Goal: Register for event/course

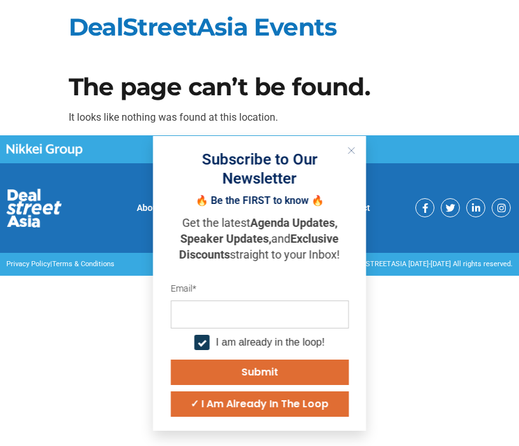
click at [218, 377] on button "Submit" at bounding box center [259, 372] width 178 height 25
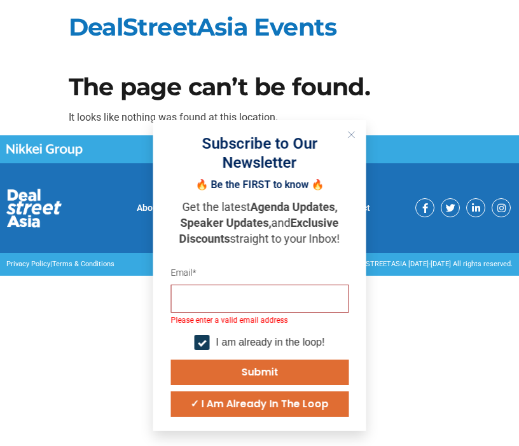
click at [351, 135] on icon "Close" at bounding box center [352, 135] width 8 height 8
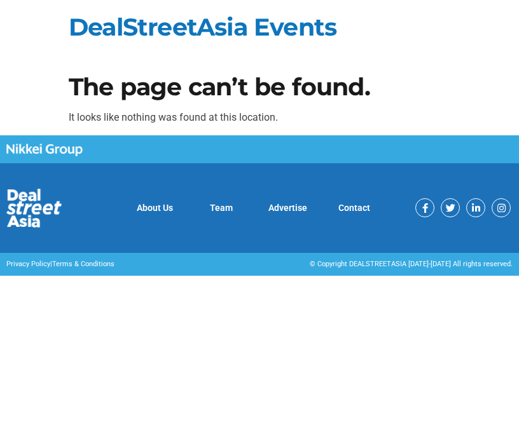
click at [167, 208] on link "About Us" at bounding box center [155, 208] width 36 height 10
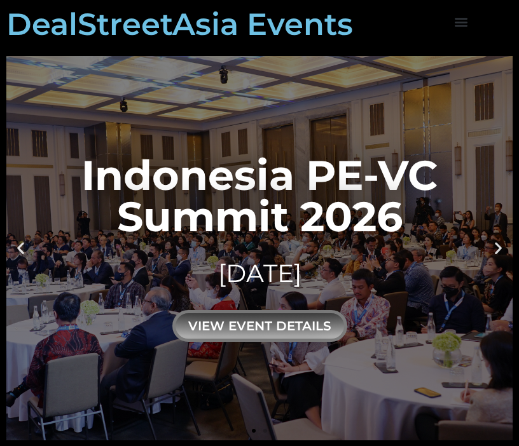
click at [496, 248] on icon "Next slide" at bounding box center [498, 248] width 16 height 16
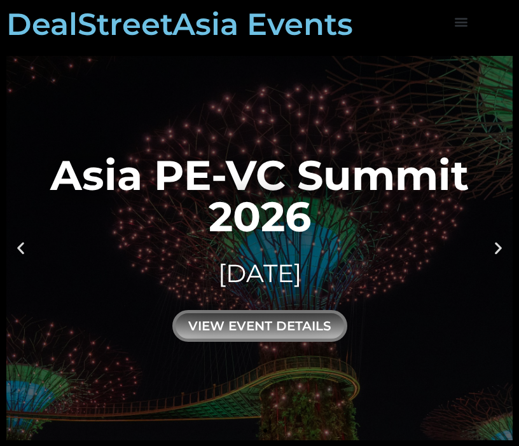
click at [24, 245] on icon "Previous slide" at bounding box center [21, 248] width 16 height 16
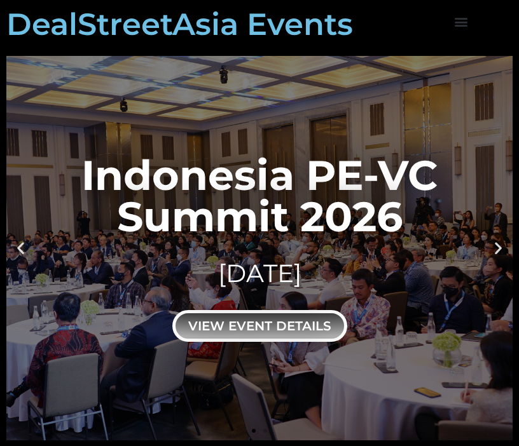
click at [282, 332] on div "view event details" at bounding box center [259, 326] width 175 height 32
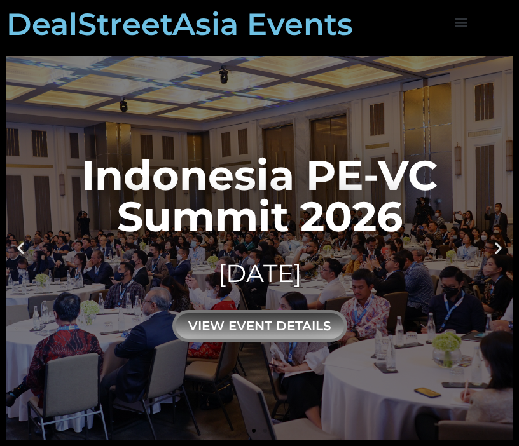
click at [495, 241] on icon "Next slide" at bounding box center [498, 248] width 16 height 16
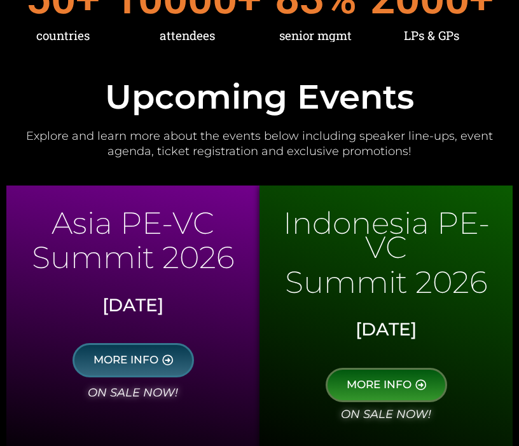
scroll to position [557, 0]
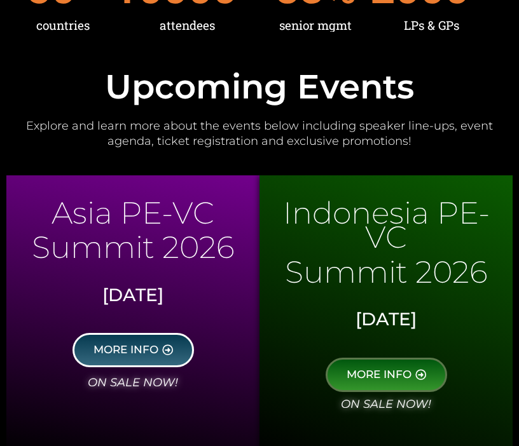
click at [130, 345] on span "MORE INFO" at bounding box center [125, 350] width 65 height 11
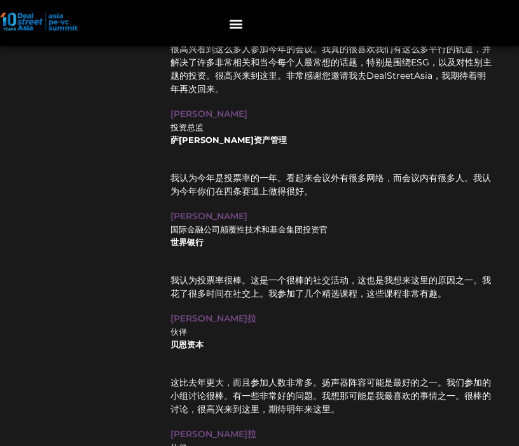
scroll to position [9550, 1]
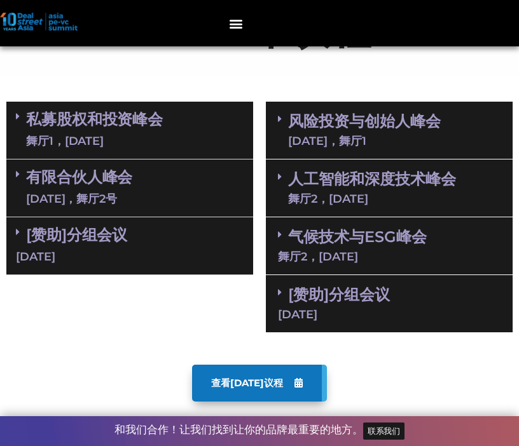
scroll to position [682, 0]
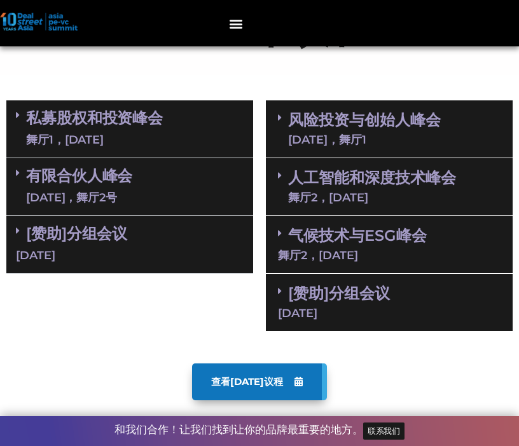
click at [140, 121] on link "私募股权和投资峰会 舞厅1，[DATE]" at bounding box center [94, 129] width 137 height 38
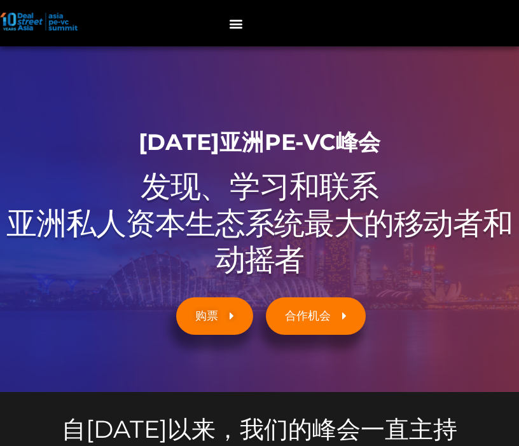
scroll to position [0, 0]
click at [243, 20] on div "菜单" at bounding box center [236, 23] width 21 height 21
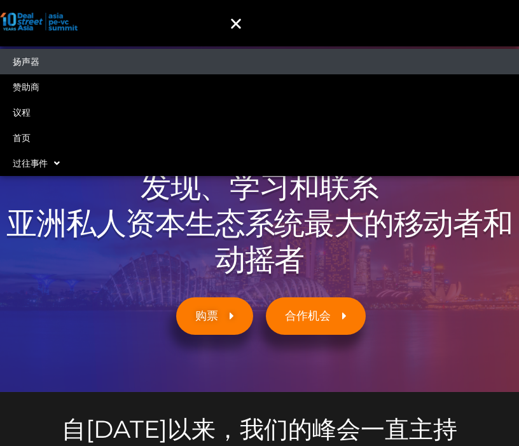
click at [137, 59] on link "扬声器" at bounding box center [259, 61] width 519 height 25
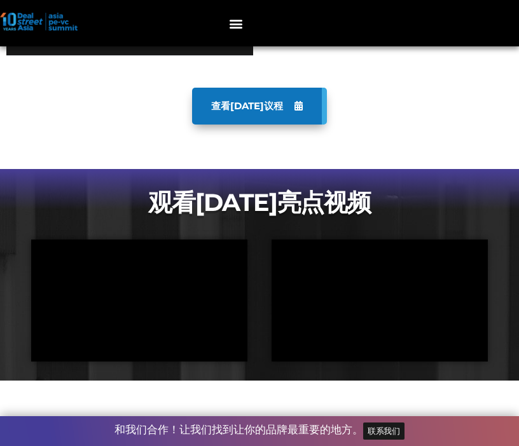
scroll to position [3233, 0]
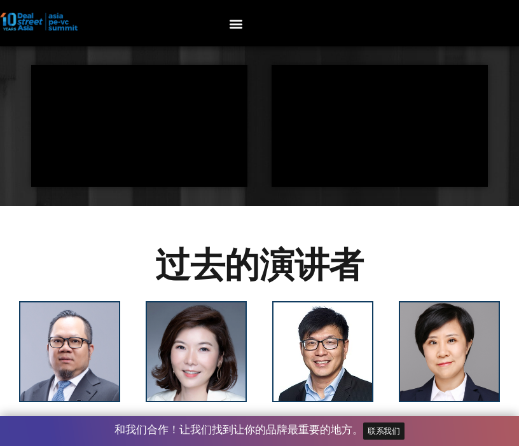
click at [231, 27] on icon "菜单切换" at bounding box center [236, 24] width 14 height 14
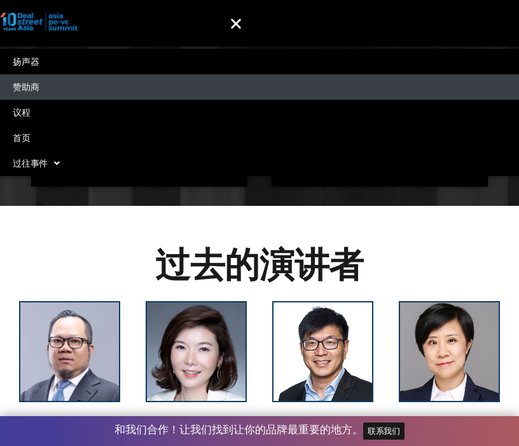
click at [100, 84] on link "赞助商" at bounding box center [259, 86] width 519 height 25
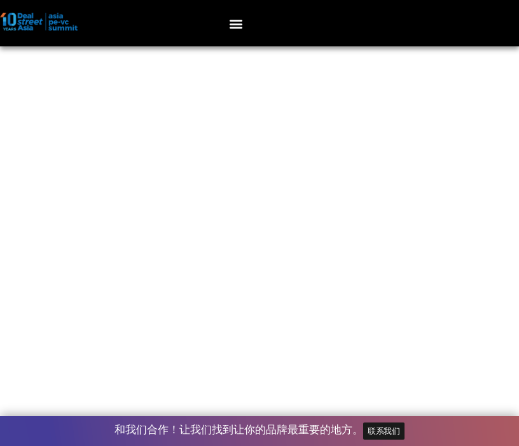
scroll to position [9991, 0]
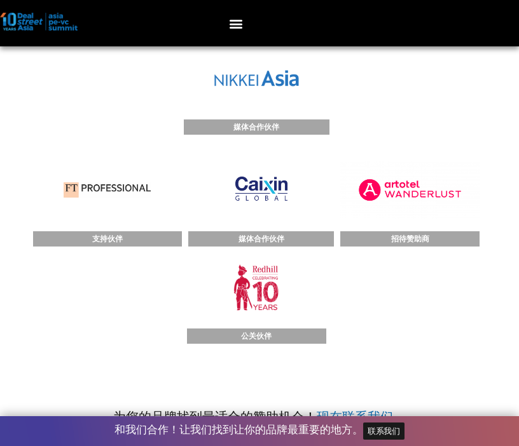
click at [233, 19] on icon "菜单切换" at bounding box center [236, 24] width 14 height 14
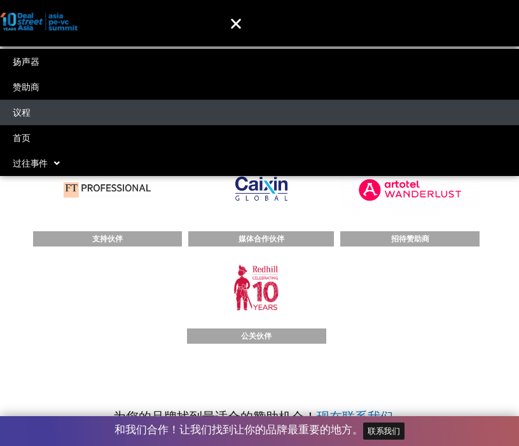
click at [125, 116] on link "议程" at bounding box center [259, 112] width 519 height 25
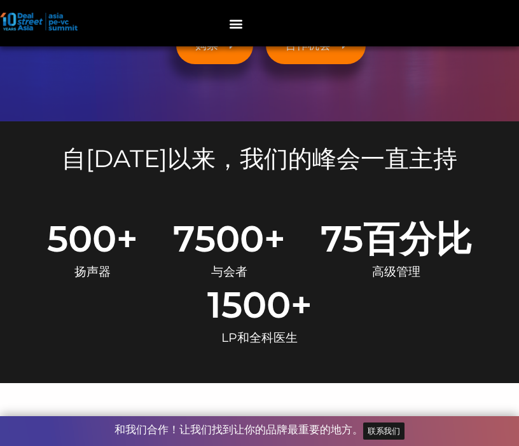
scroll to position [268, 0]
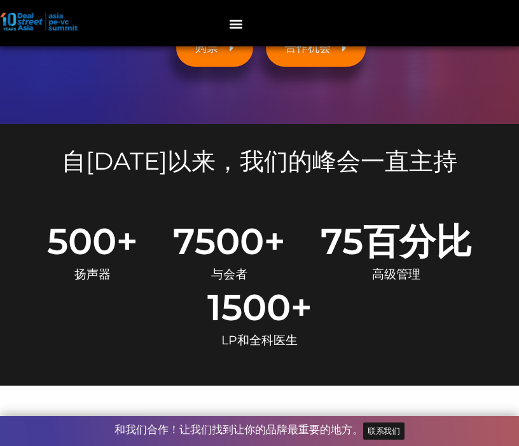
click at [111, 238] on span "500" at bounding box center [81, 241] width 69 height 36
click at [218, 249] on span "7500" at bounding box center [218, 241] width 91 height 36
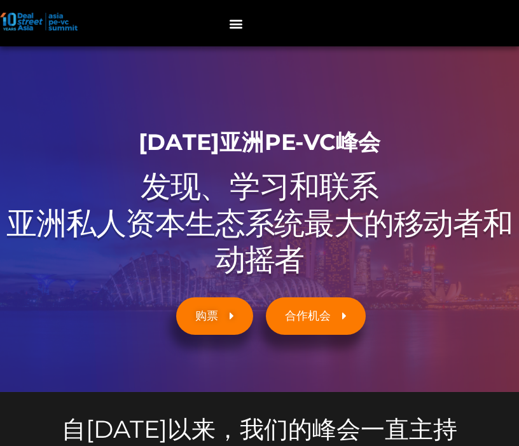
scroll to position [0, 0]
click at [322, 317] on span "合作机会" at bounding box center [308, 316] width 46 height 12
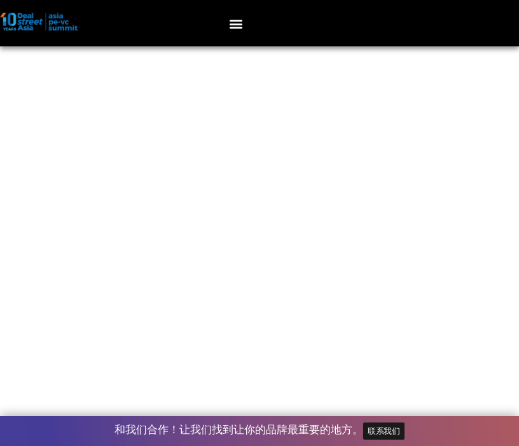
scroll to position [9341, 0]
